Goal: Information Seeking & Learning: Learn about a topic

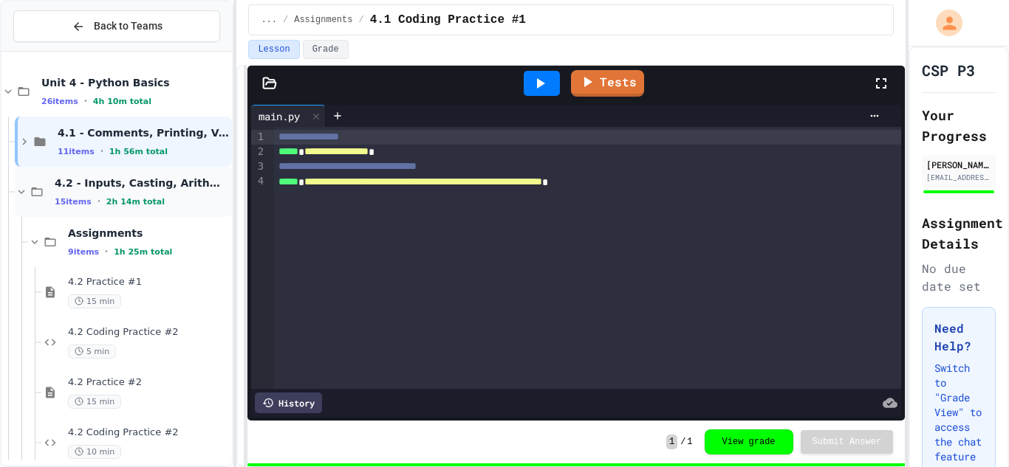
click at [117, 193] on div "4.2 - Inputs, Casting, Arithmetic, and Errors 15 items • 2h 14m total" at bounding box center [142, 191] width 174 height 31
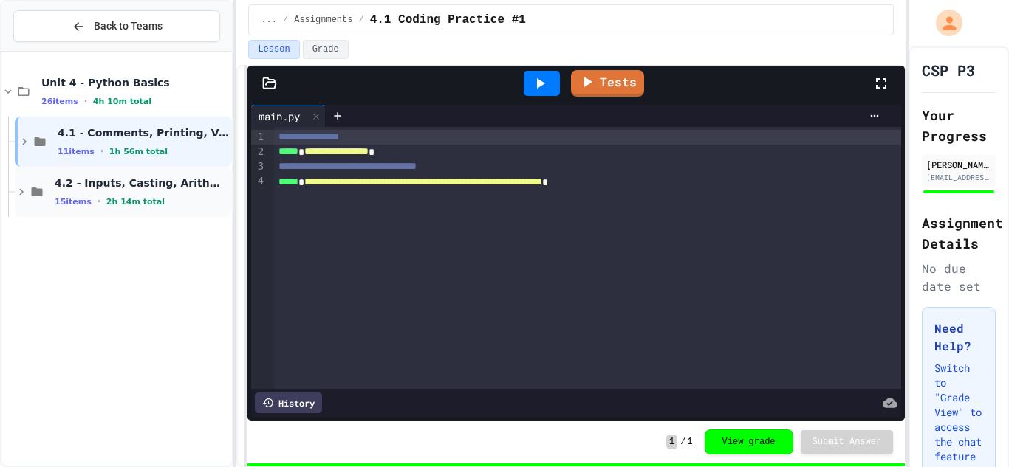
click at [18, 193] on icon at bounding box center [21, 191] width 13 height 13
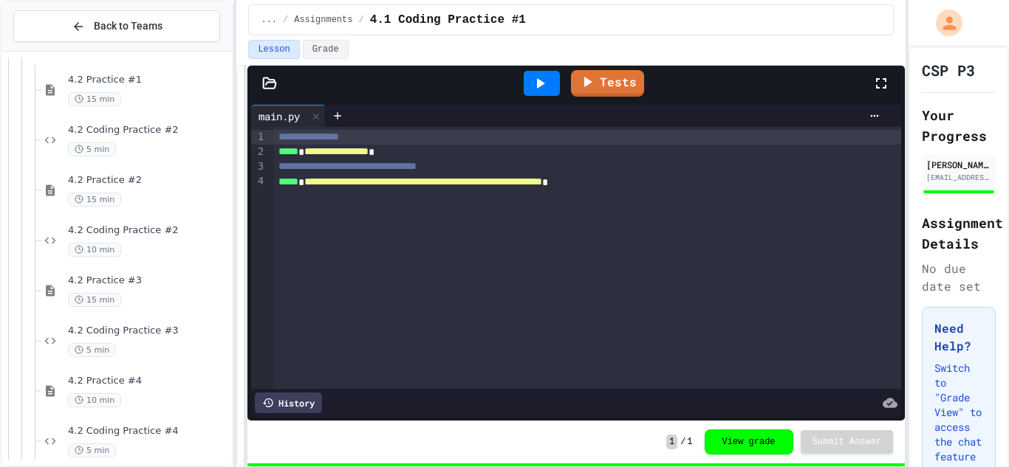
scroll to position [206, 0]
click at [165, 149] on div "5 min" at bounding box center [148, 146] width 161 height 14
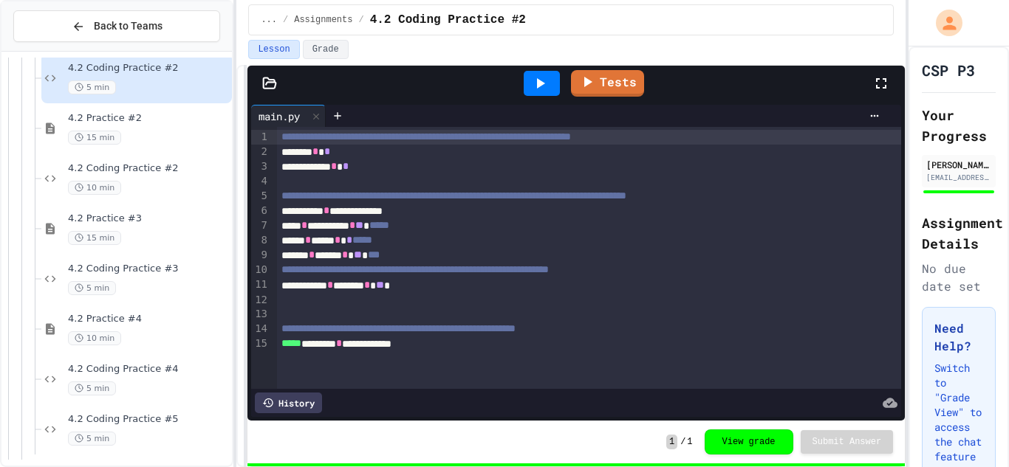
scroll to position [264, 0]
click at [166, 165] on span "4.2 Coding Practice #2" at bounding box center [148, 169] width 161 height 13
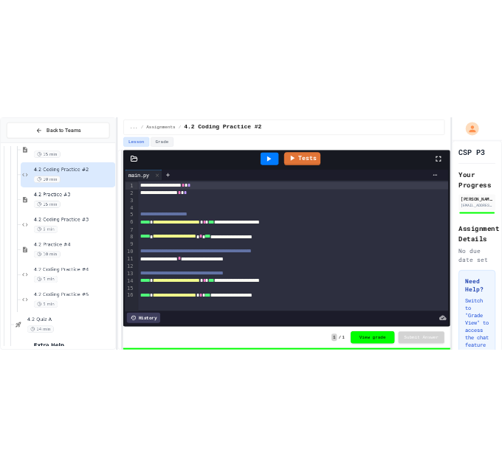
scroll to position [329, 0]
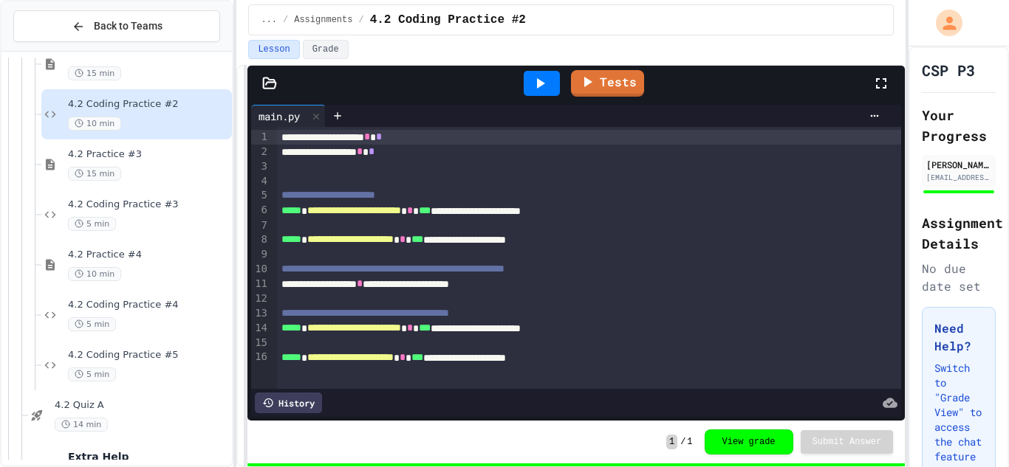
click at [166, 165] on div "4.2 Coding Practice #2 5 min 4.2 Practice #2 15 min 4.2 Coding Practice #2 10 m…" at bounding box center [116, 259] width 230 height 402
click at [154, 206] on span "4.2 Coding Practice #3" at bounding box center [148, 205] width 161 height 13
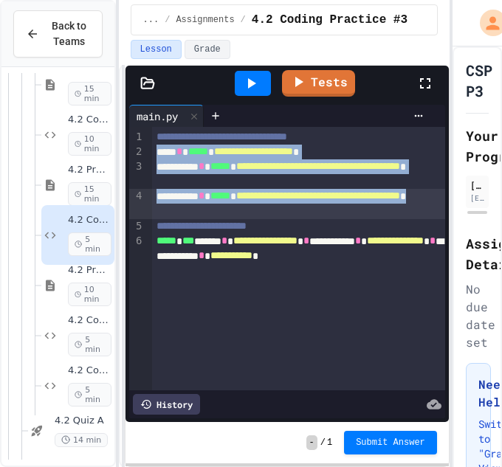
drag, startPoint x: 155, startPoint y: 155, endPoint x: 267, endPoint y: 213, distance: 125.8
click at [267, 213] on div "**********" at bounding box center [298, 259] width 293 height 264
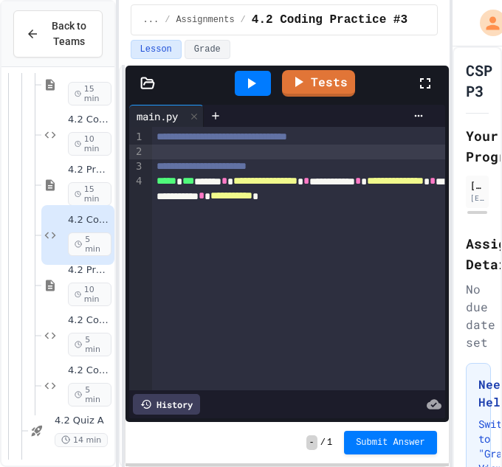
click at [154, 184] on div "**********" at bounding box center [298, 196] width 293 height 44
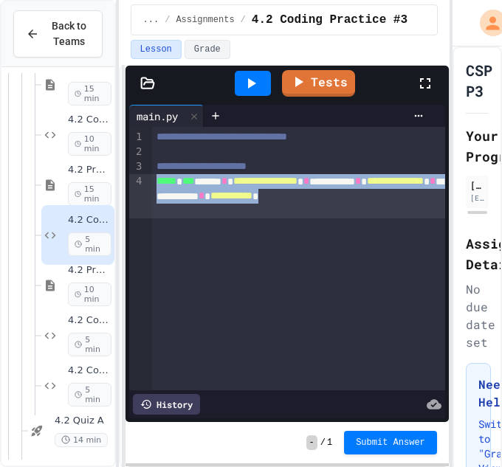
drag, startPoint x: 154, startPoint y: 184, endPoint x: 229, endPoint y: 234, distance: 90.5
click at [229, 234] on div "**********" at bounding box center [298, 259] width 293 height 264
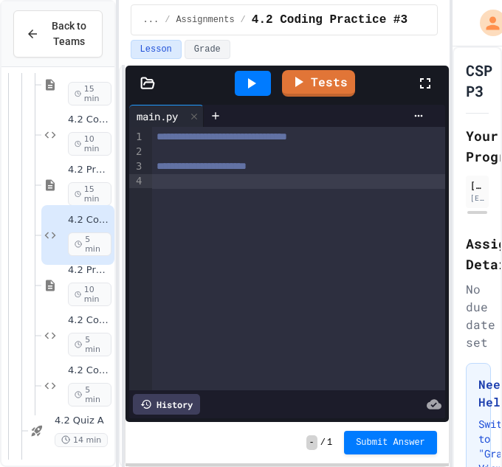
click at [169, 154] on div at bounding box center [298, 152] width 293 height 15
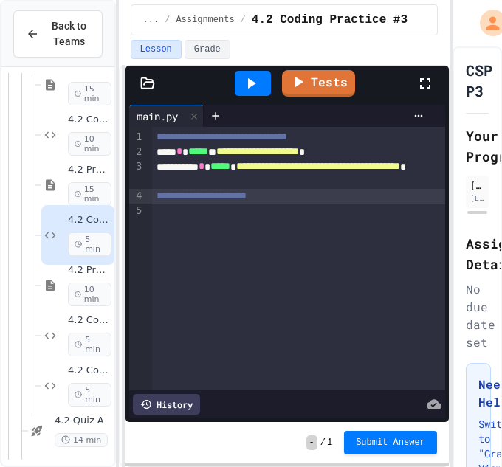
click at [269, 180] on div "**********" at bounding box center [298, 174] width 293 height 30
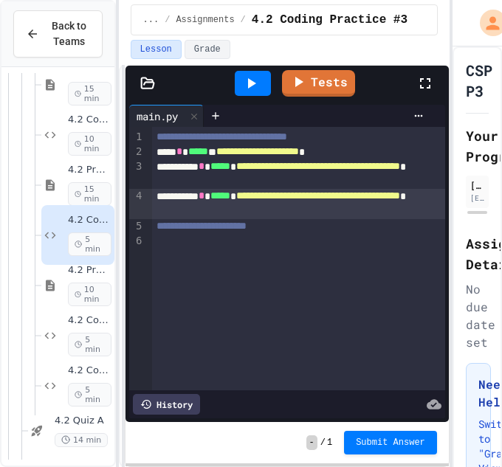
click at [173, 239] on div at bounding box center [298, 241] width 293 height 15
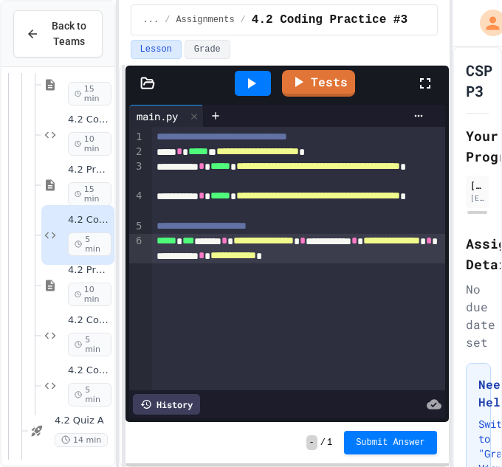
drag, startPoint x: 259, startPoint y: 89, endPoint x: 284, endPoint y: 131, distance: 48.6
click at [284, 131] on div "**********" at bounding box center [287, 244] width 323 height 357
click at [350, 82] on link "Tests" at bounding box center [318, 83] width 73 height 27
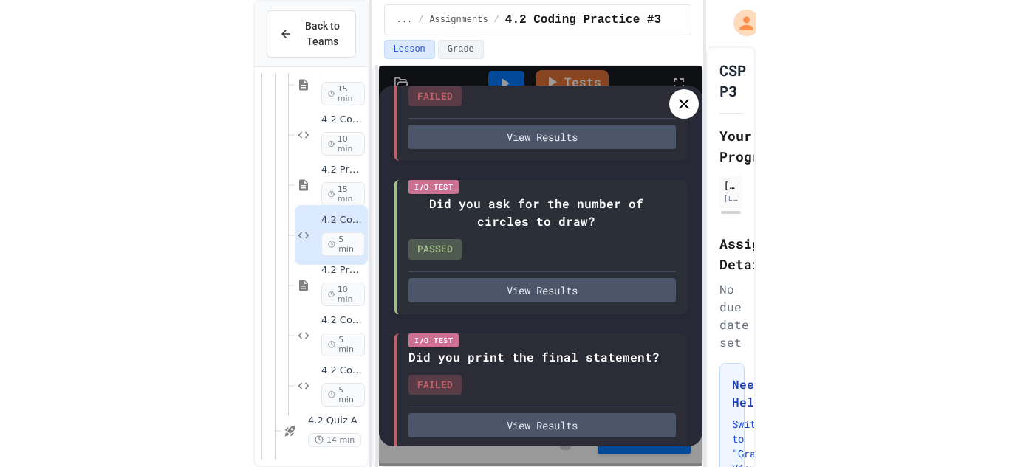
scroll to position [349, 0]
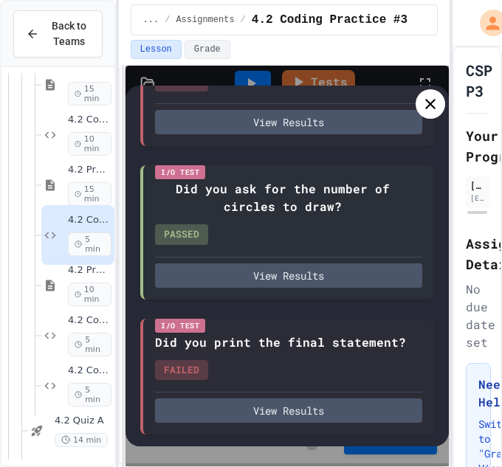
click at [433, 99] on icon at bounding box center [431, 104] width 18 height 18
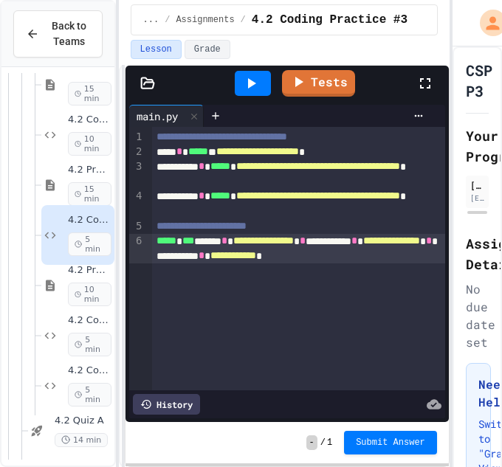
click at [394, 449] on button "Submit Answer" at bounding box center [390, 443] width 93 height 24
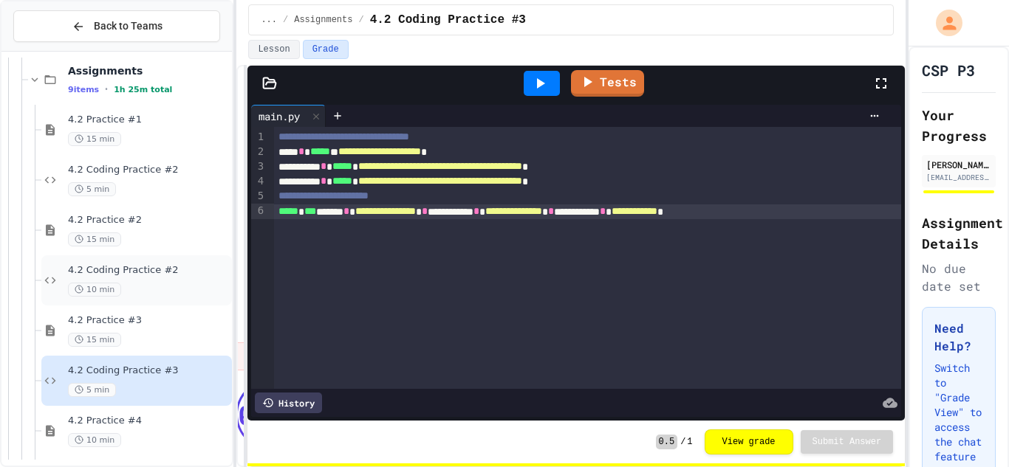
scroll to position [163, 0]
click at [111, 113] on span "4.2 Practice #1" at bounding box center [148, 119] width 161 height 13
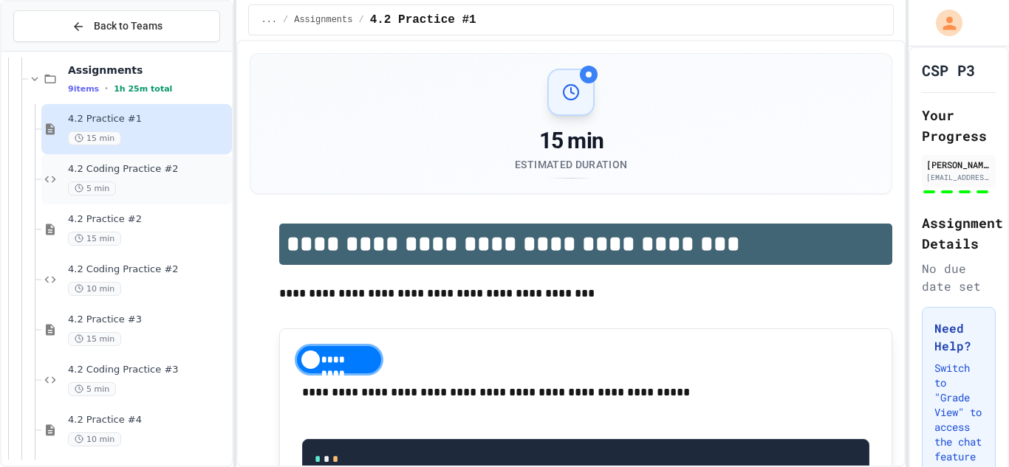
click at [160, 189] on div "5 min" at bounding box center [148, 189] width 161 height 14
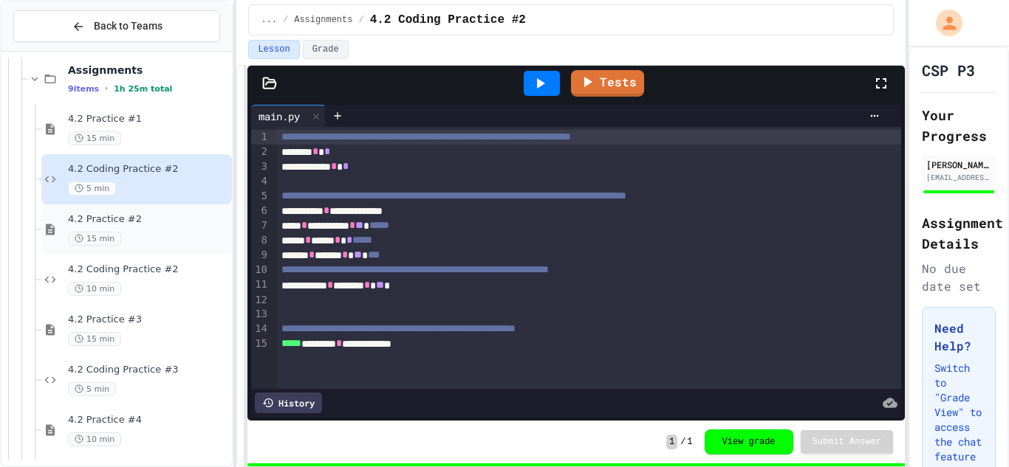
click at [159, 222] on span "4.2 Practice #2" at bounding box center [148, 219] width 161 height 13
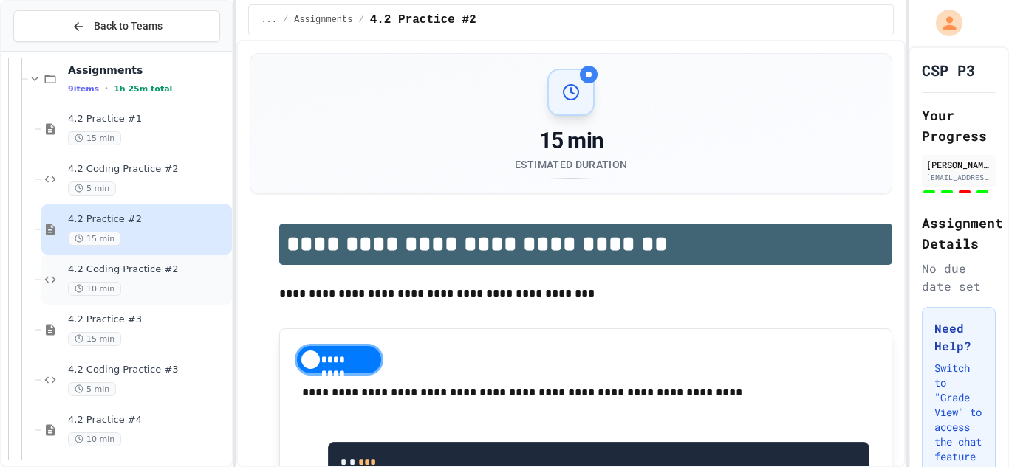
click at [161, 266] on span "4.2 Coding Practice #2" at bounding box center [148, 270] width 161 height 13
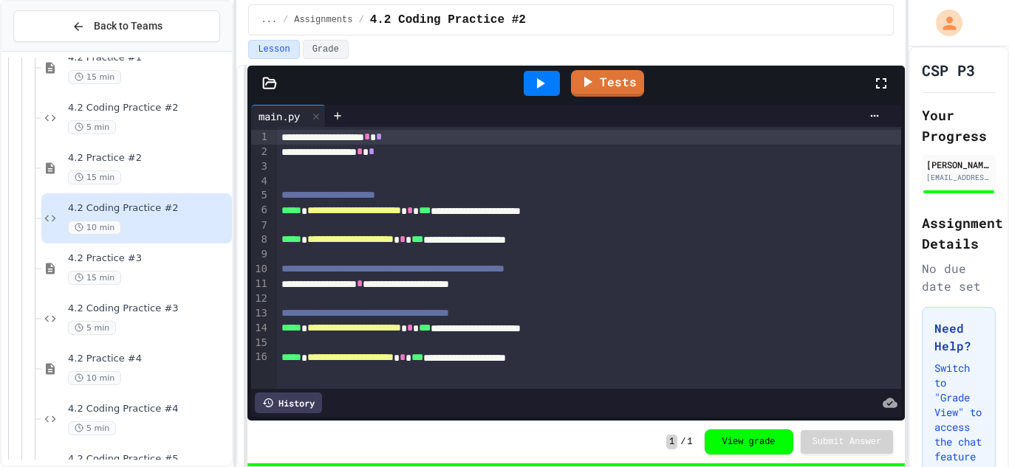
scroll to position [236, 0]
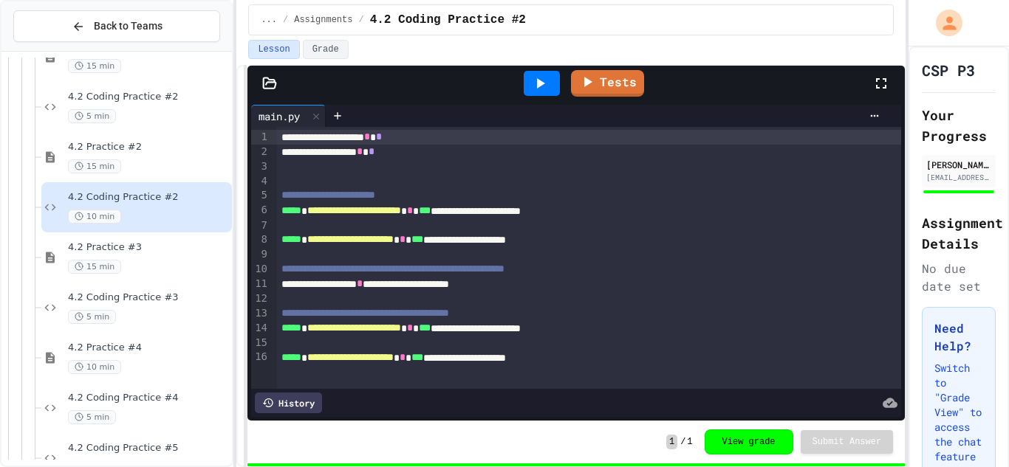
click at [161, 261] on div "15 min" at bounding box center [148, 267] width 161 height 14
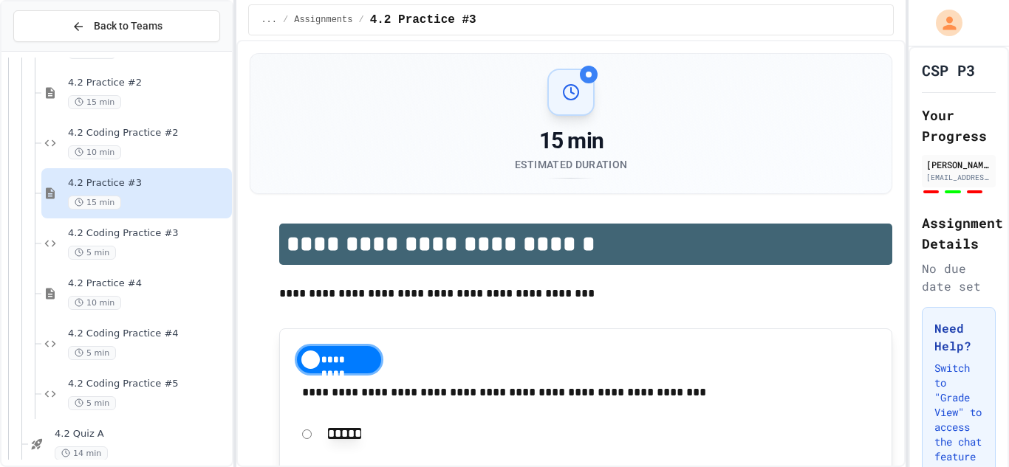
scroll to position [303, 0]
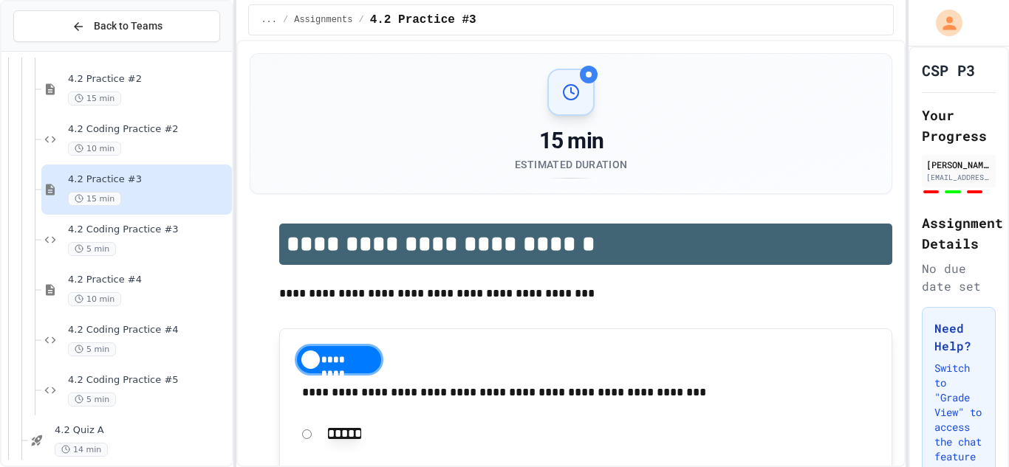
click at [114, 247] on div "5 min" at bounding box center [148, 249] width 161 height 14
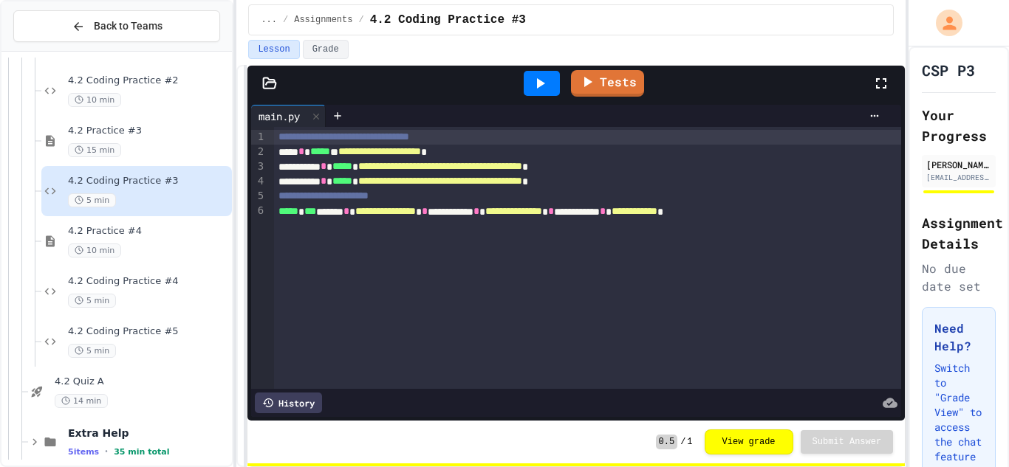
scroll to position [354, 0]
click at [116, 244] on div "4.2 Practice #2 15 min 4.2 Coding Practice #2 10 min 4.2 Practice #3 15 min 4.2…" at bounding box center [116, 259] width 230 height 402
click at [129, 242] on div "10 min" at bounding box center [148, 249] width 161 height 14
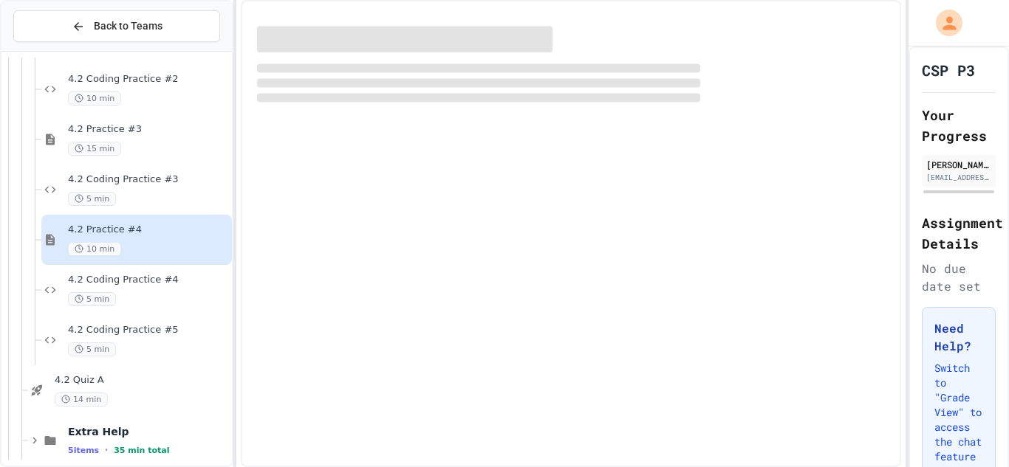
scroll to position [351, 0]
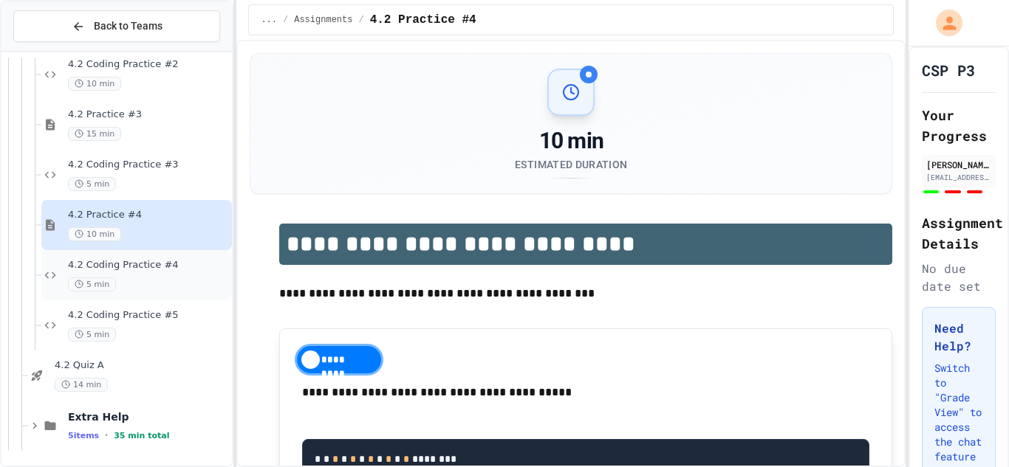
click at [134, 278] on div "5 min" at bounding box center [148, 285] width 161 height 14
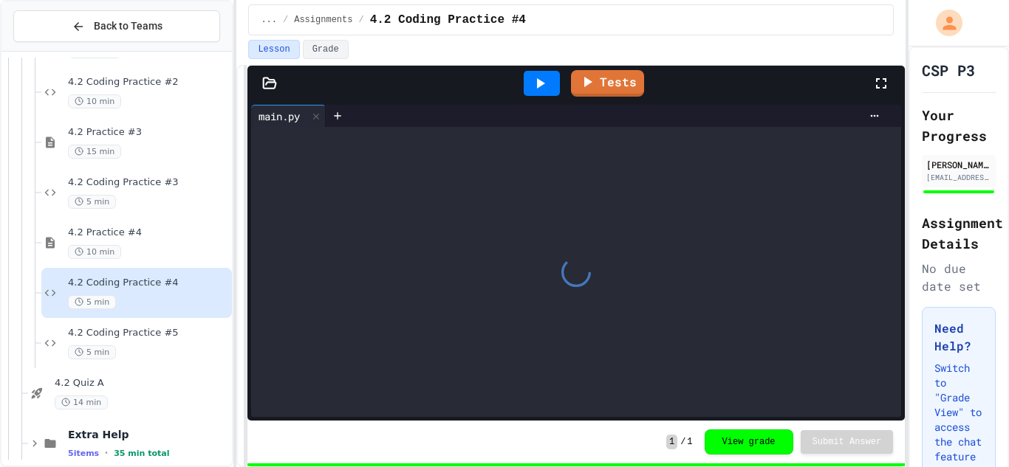
scroll to position [368, 0]
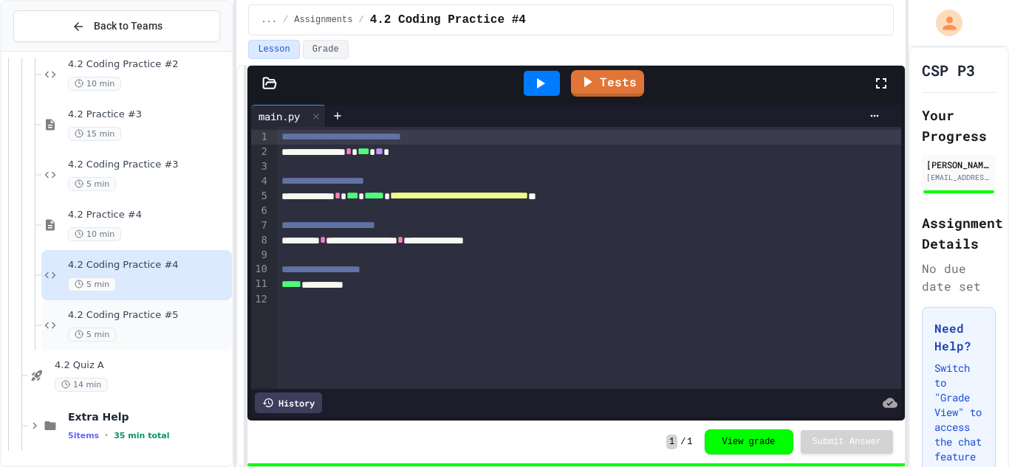
click at [149, 306] on div "4.2 Coding Practice #5 5 min" at bounding box center [136, 326] width 191 height 50
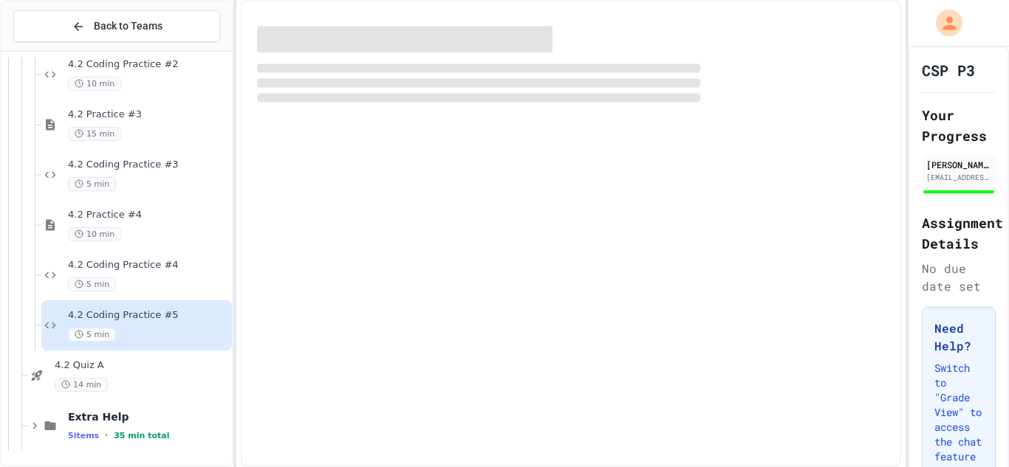
scroll to position [351, 0]
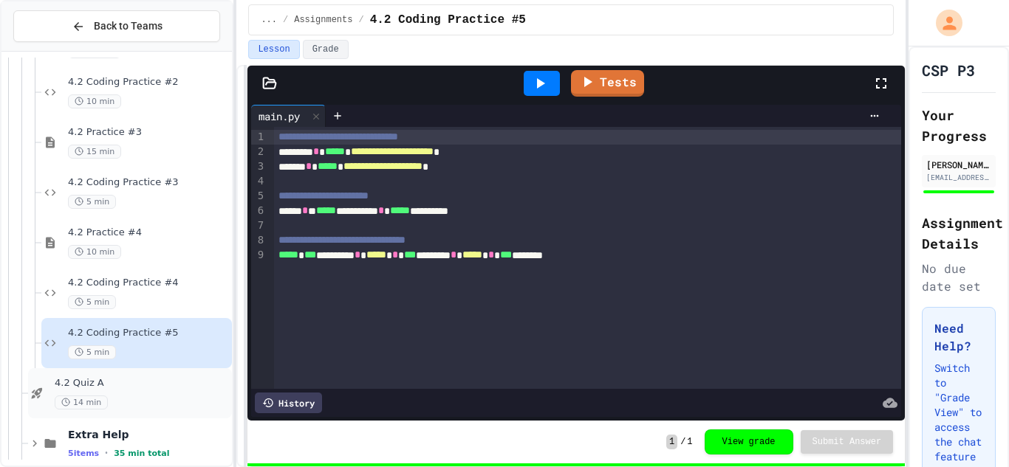
click at [151, 384] on span "4.2 Quiz A" at bounding box center [142, 383] width 174 height 13
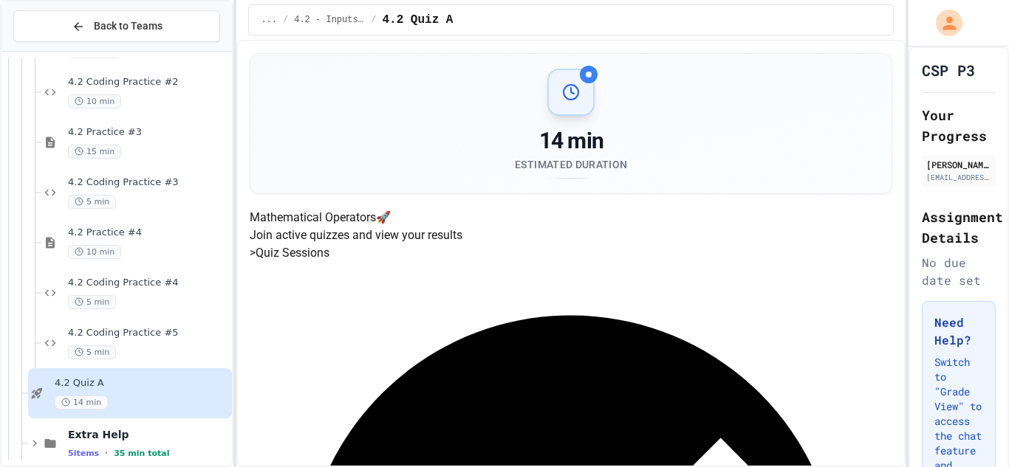
scroll to position [368, 0]
